Goal: Task Accomplishment & Management: Manage account settings

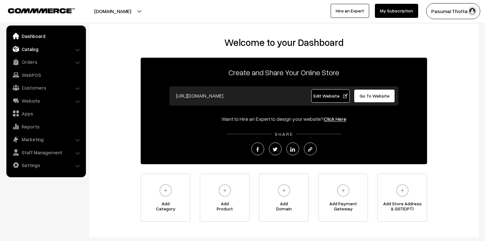
click at [30, 51] on link "Catalog" at bounding box center [46, 48] width 76 height 11
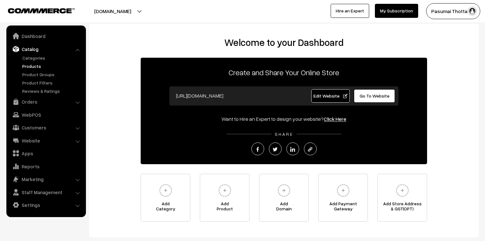
click at [31, 63] on link "Products" at bounding box center [52, 66] width 63 height 7
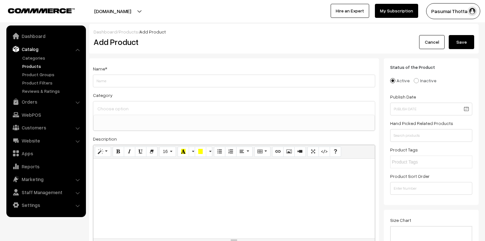
select select
type input "free fertilizer"
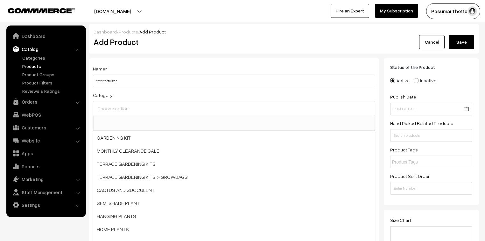
click at [109, 105] on input at bounding box center [234, 108] width 277 height 9
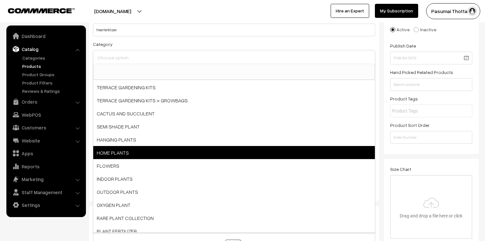
scroll to position [51, 0]
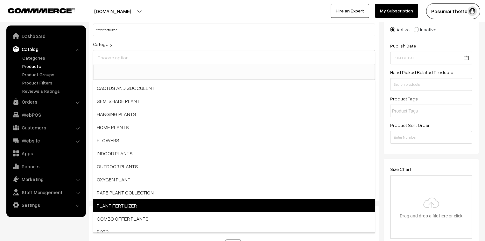
click at [130, 200] on span "PLANT FERTILIZER" at bounding box center [234, 205] width 282 height 13
select select "11"
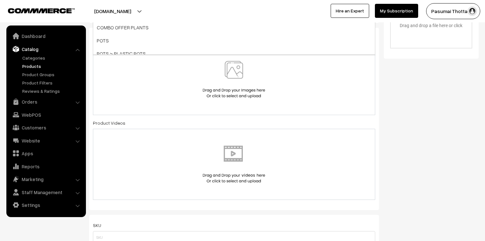
scroll to position [255, 0]
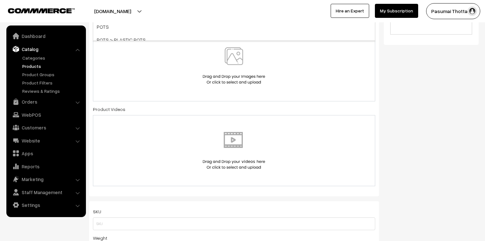
click at [230, 69] on img at bounding box center [234, 65] width 66 height 37
click at [231, 67] on img at bounding box center [234, 65] width 66 height 37
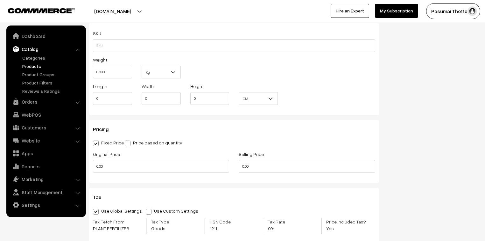
scroll to position [458, 0]
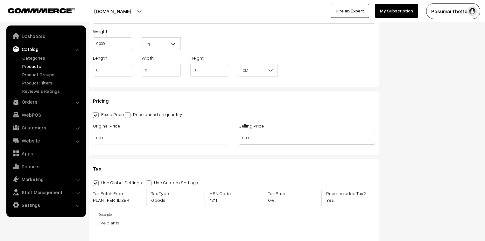
click at [262, 142] on input "0.00" at bounding box center [307, 137] width 136 height 13
type input "0"
type input "1"
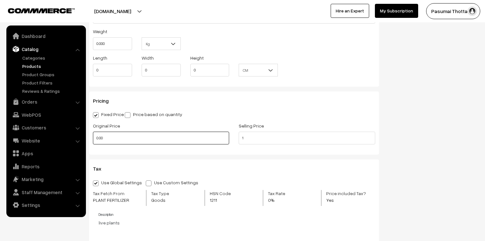
click at [126, 138] on input "0.00" at bounding box center [161, 137] width 136 height 13
type input "0"
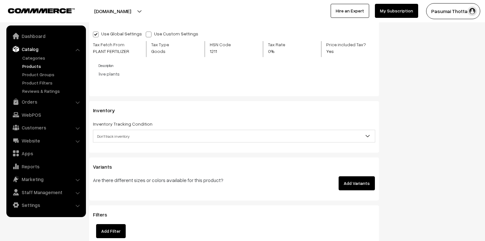
scroll to position [611, 0]
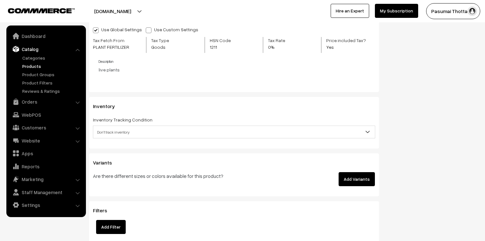
type input "129"
click at [111, 135] on span "Don't track inventory" at bounding box center [234, 131] width 282 height 11
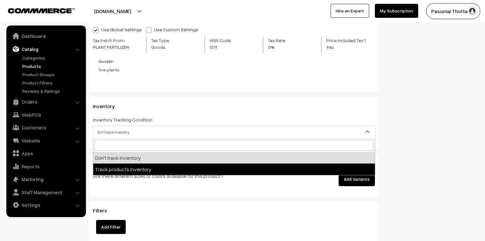
select select "2"
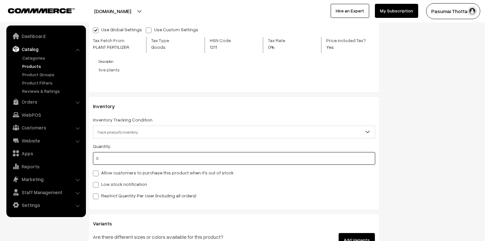
click at [103, 161] on input "0" at bounding box center [234, 158] width 282 height 13
type input "1000"
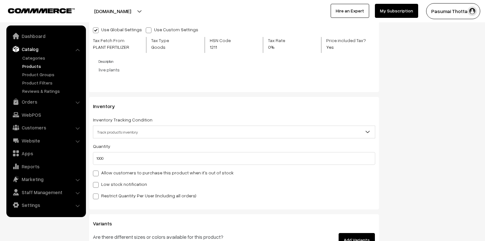
click at [135, 199] on label "Restrict Quantity Per User (Including all orders)" at bounding box center [144, 195] width 103 height 7
click at [97, 197] on input "Restrict Quantity Per User (Including all orders)" at bounding box center [95, 195] width 4 height 4
checkbox input "true"
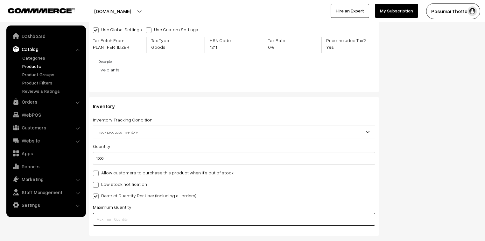
click at [103, 224] on input "text" at bounding box center [234, 219] width 282 height 13
type input "1"
click at [249, 176] on div "Allow customers to purchase this product when it's out of stock" at bounding box center [234, 172] width 282 height 8
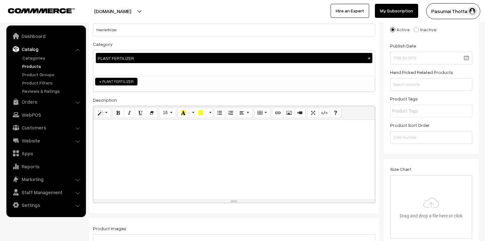
scroll to position [0, 0]
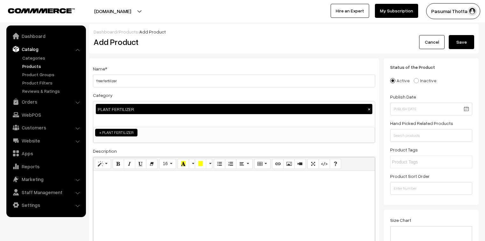
click at [464, 43] on button "Save" at bounding box center [461, 42] width 25 height 14
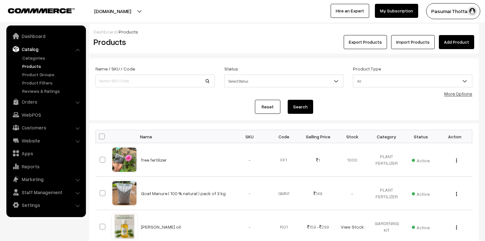
click at [389, 13] on link "My Subscription" at bounding box center [396, 11] width 43 height 14
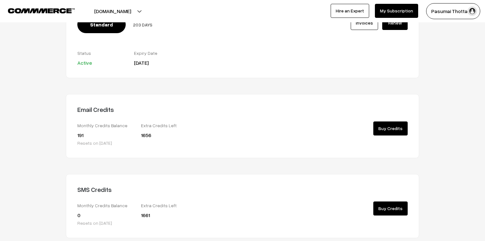
scroll to position [62, 0]
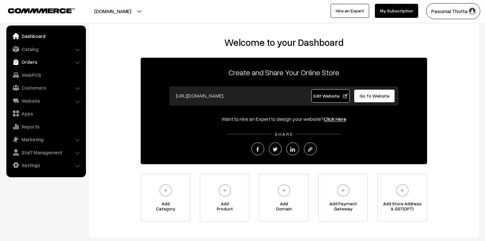
click at [32, 64] on link "Orders" at bounding box center [46, 61] width 76 height 11
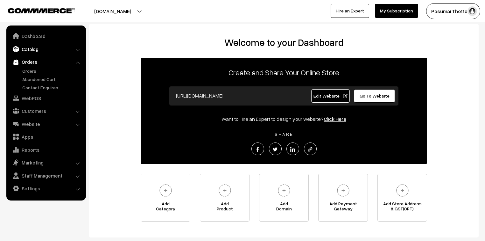
click at [32, 52] on link "Catalog" at bounding box center [46, 48] width 76 height 11
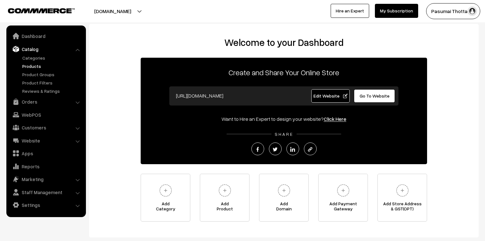
click at [31, 64] on link "Products" at bounding box center [52, 66] width 63 height 7
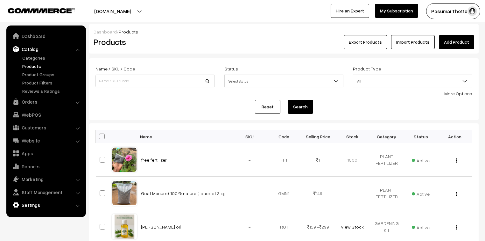
click at [29, 204] on link "Settings" at bounding box center [46, 204] width 76 height 11
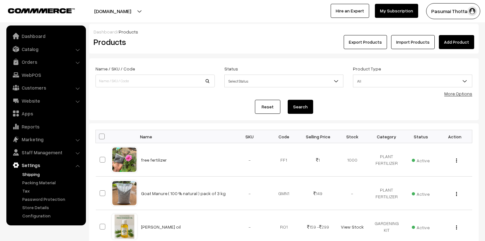
click at [29, 173] on link "Shipping" at bounding box center [52, 174] width 63 height 7
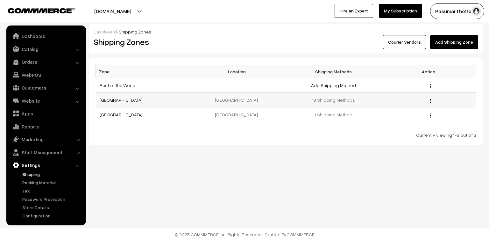
click at [312, 101] on td "18 Shipping Methods" at bounding box center [333, 100] width 95 height 15
click at [317, 101] on link "18 Shipping Methods" at bounding box center [333, 99] width 43 height 5
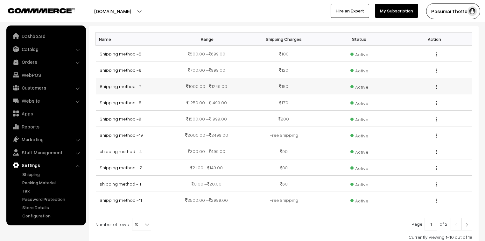
scroll to position [79, 0]
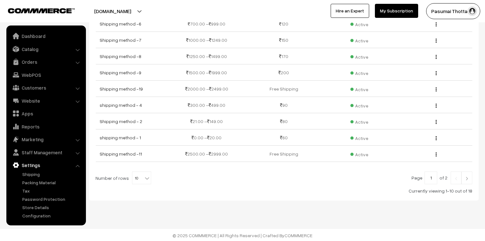
click at [132, 175] on span "10" at bounding box center [141, 178] width 18 height 13
select select "100"
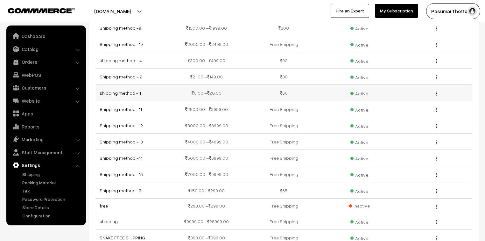
scroll to position [114, 0]
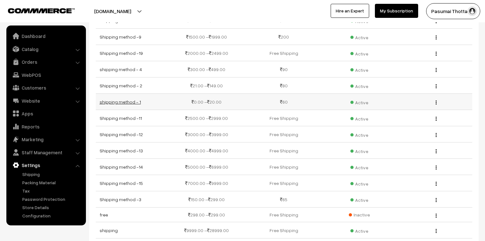
click at [125, 102] on link "shipping method - 1" at bounding box center [120, 101] width 41 height 5
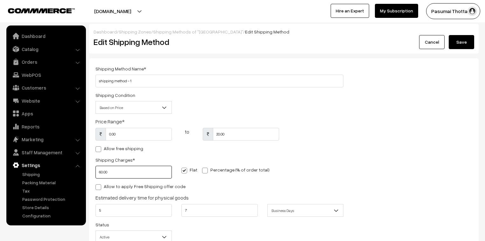
click at [117, 176] on input "60.00" at bounding box center [133, 171] width 76 height 13
type input "6"
type input "50"
click at [455, 41] on button "Save" at bounding box center [461, 42] width 25 height 14
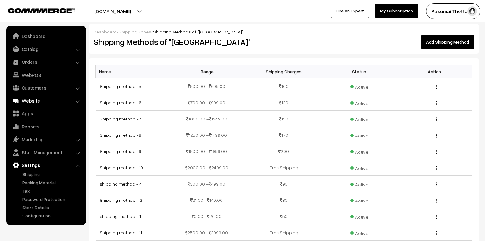
click at [40, 97] on link "Website" at bounding box center [46, 100] width 76 height 11
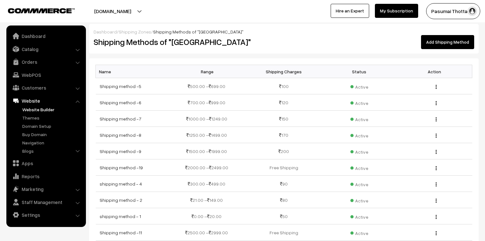
click at [45, 107] on link "Website Builder" at bounding box center [52, 109] width 63 height 7
